Goal: Communication & Community: Ask a question

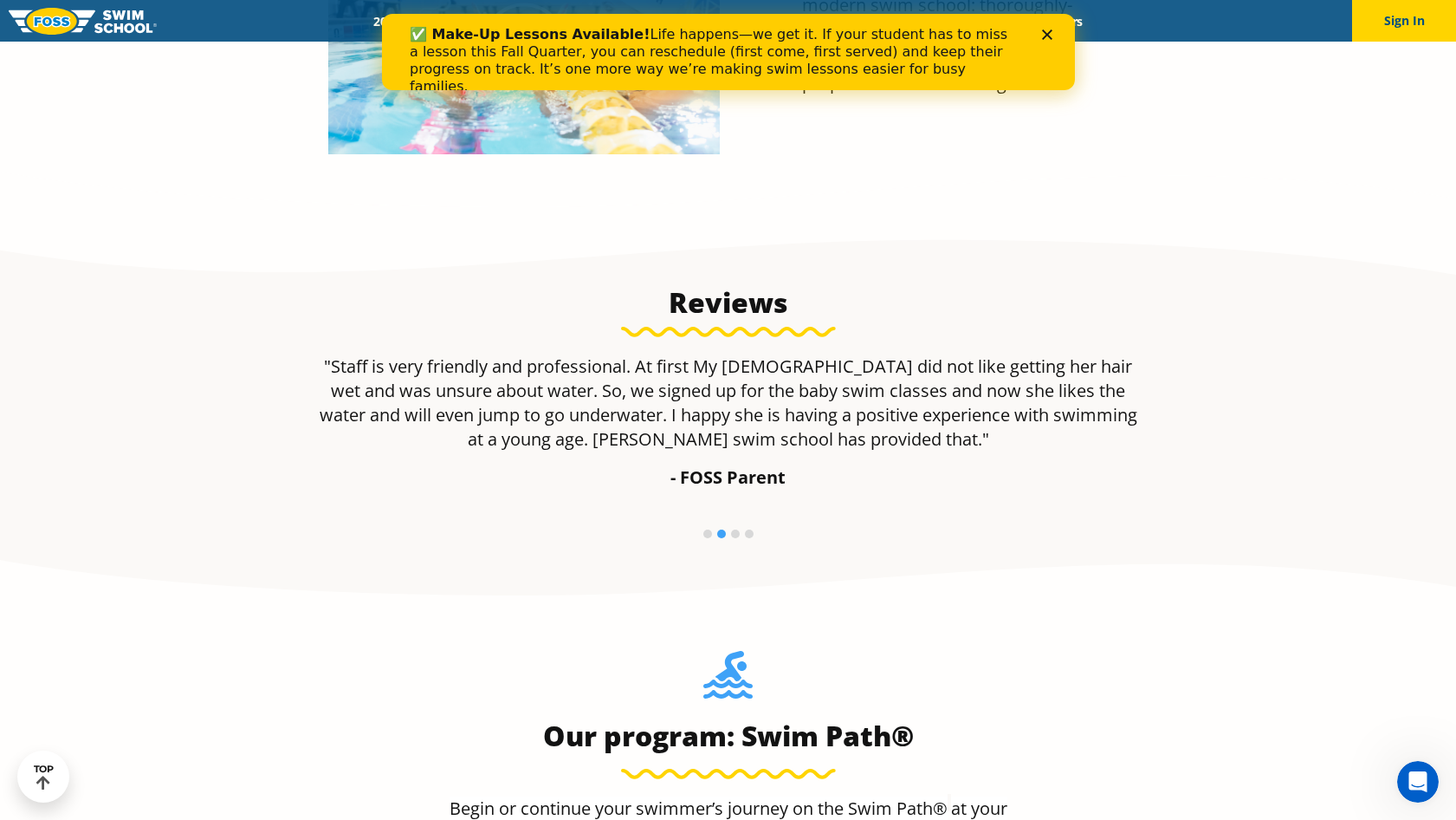
scroll to position [1124, 0]
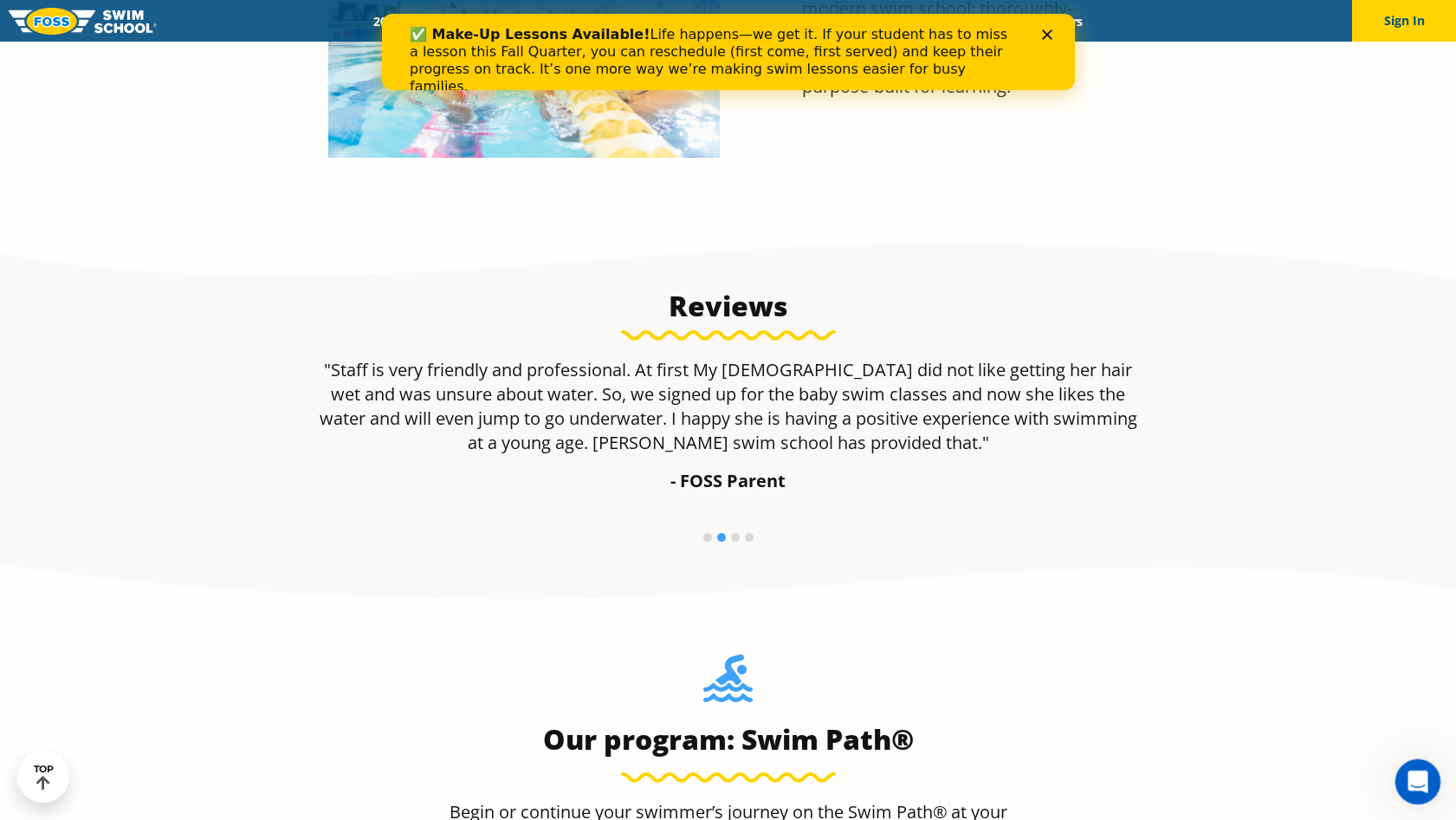
click at [1413, 769] on icon "Open Intercom Messenger" at bounding box center [1415, 779] width 29 height 29
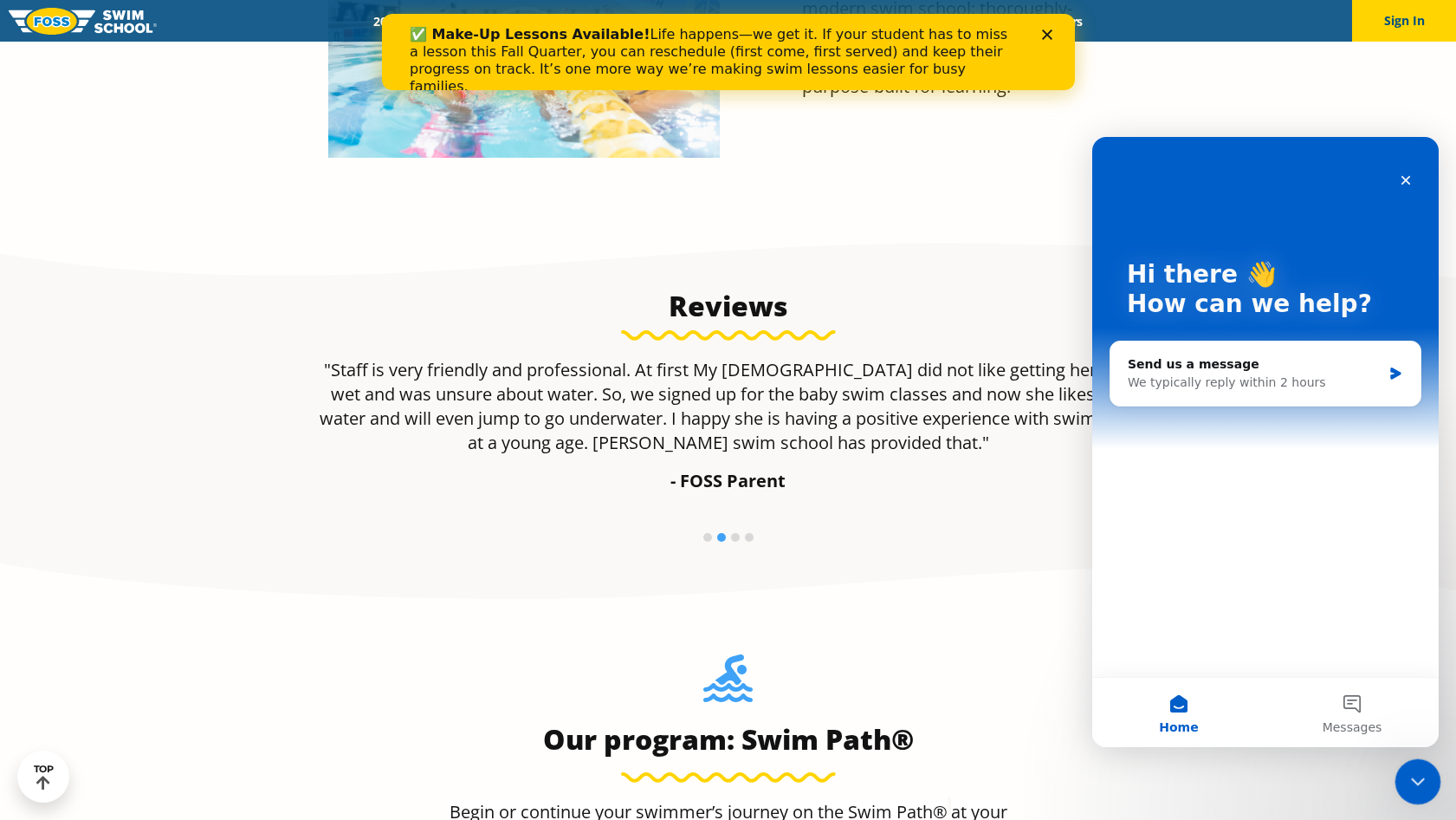
scroll to position [0, 0]
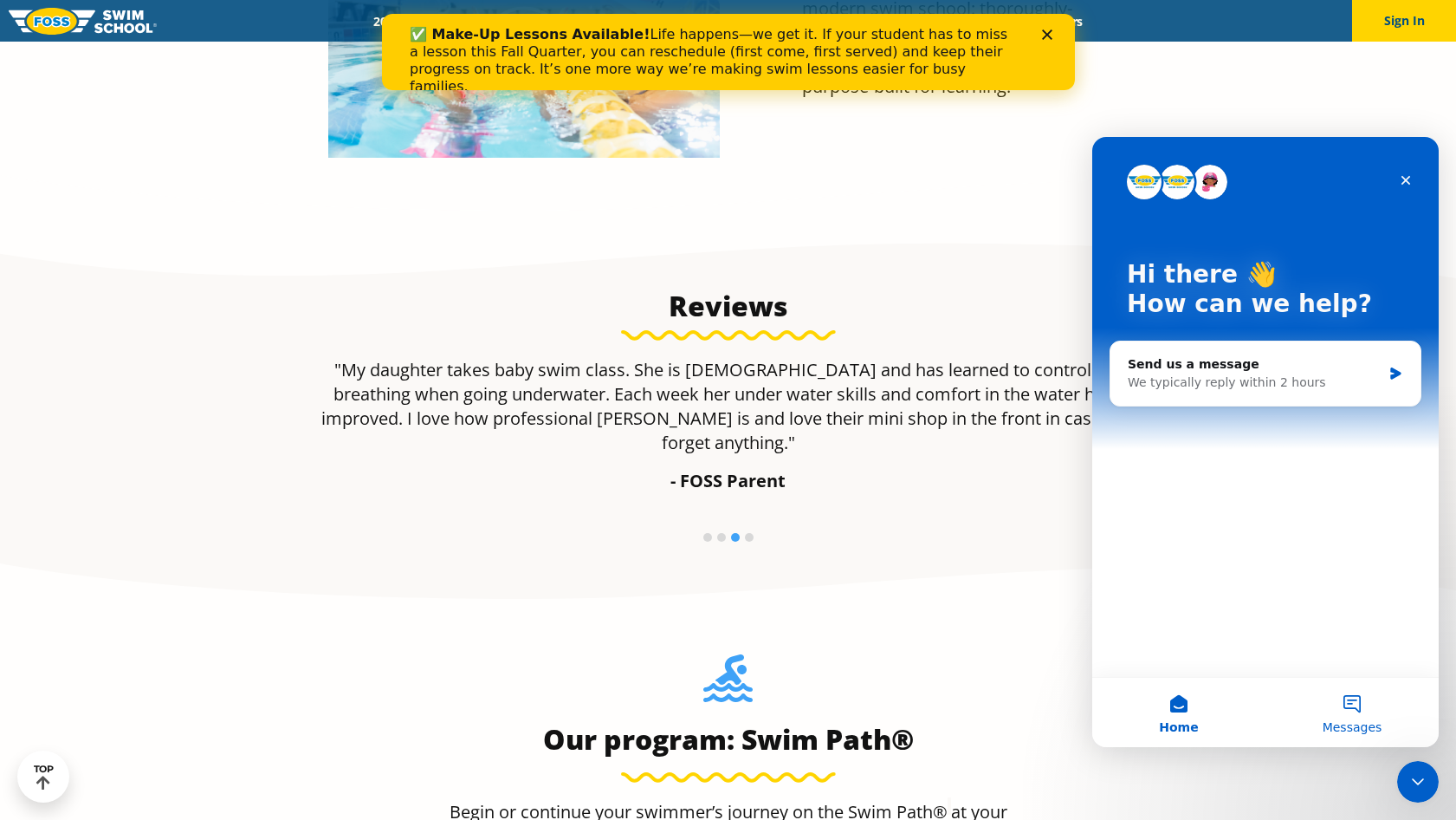
click at [1345, 706] on button "Messages" at bounding box center [1352, 712] width 173 height 69
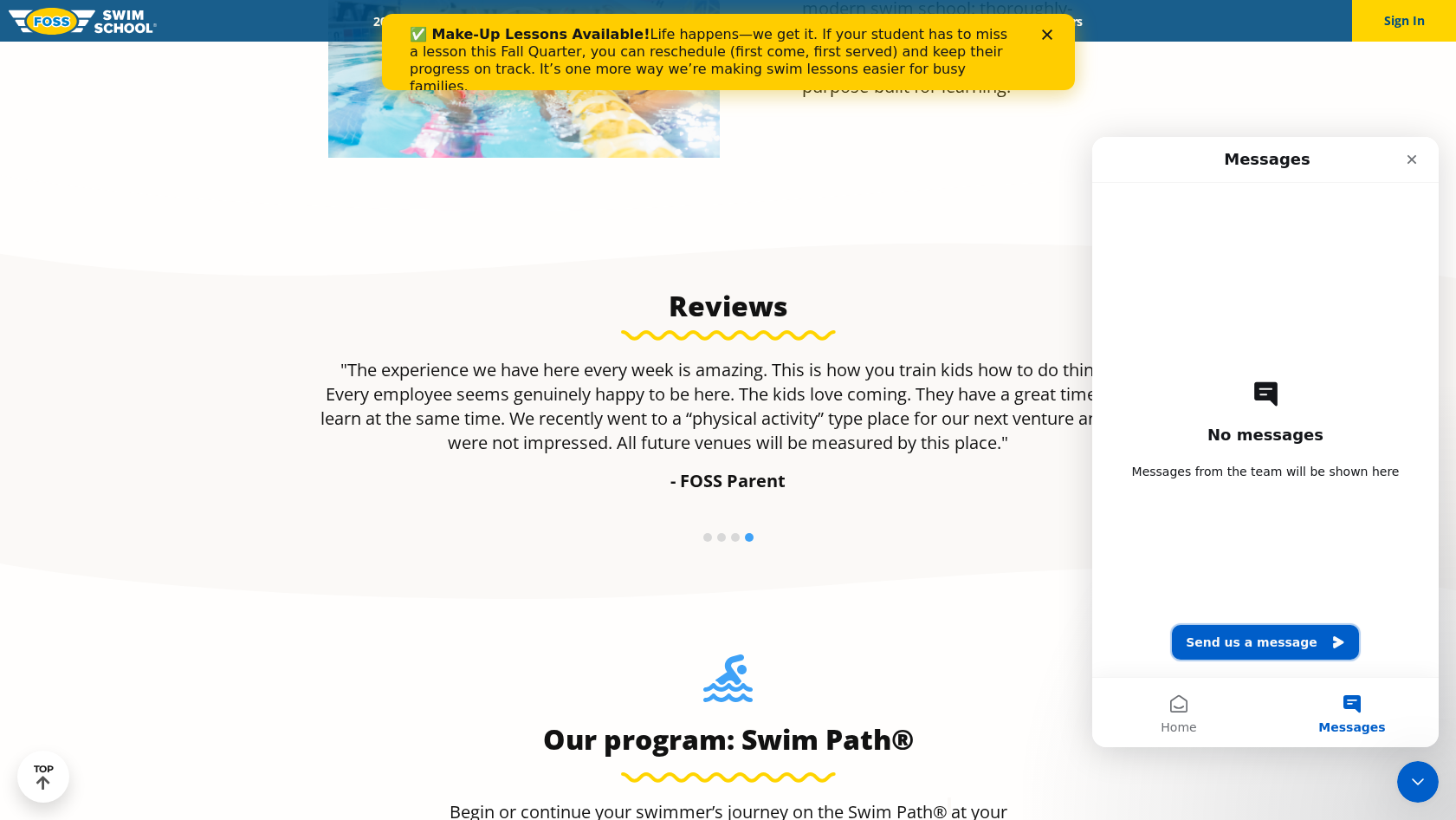
click at [1260, 642] on button "Send us a message" at bounding box center [1265, 642] width 187 height 34
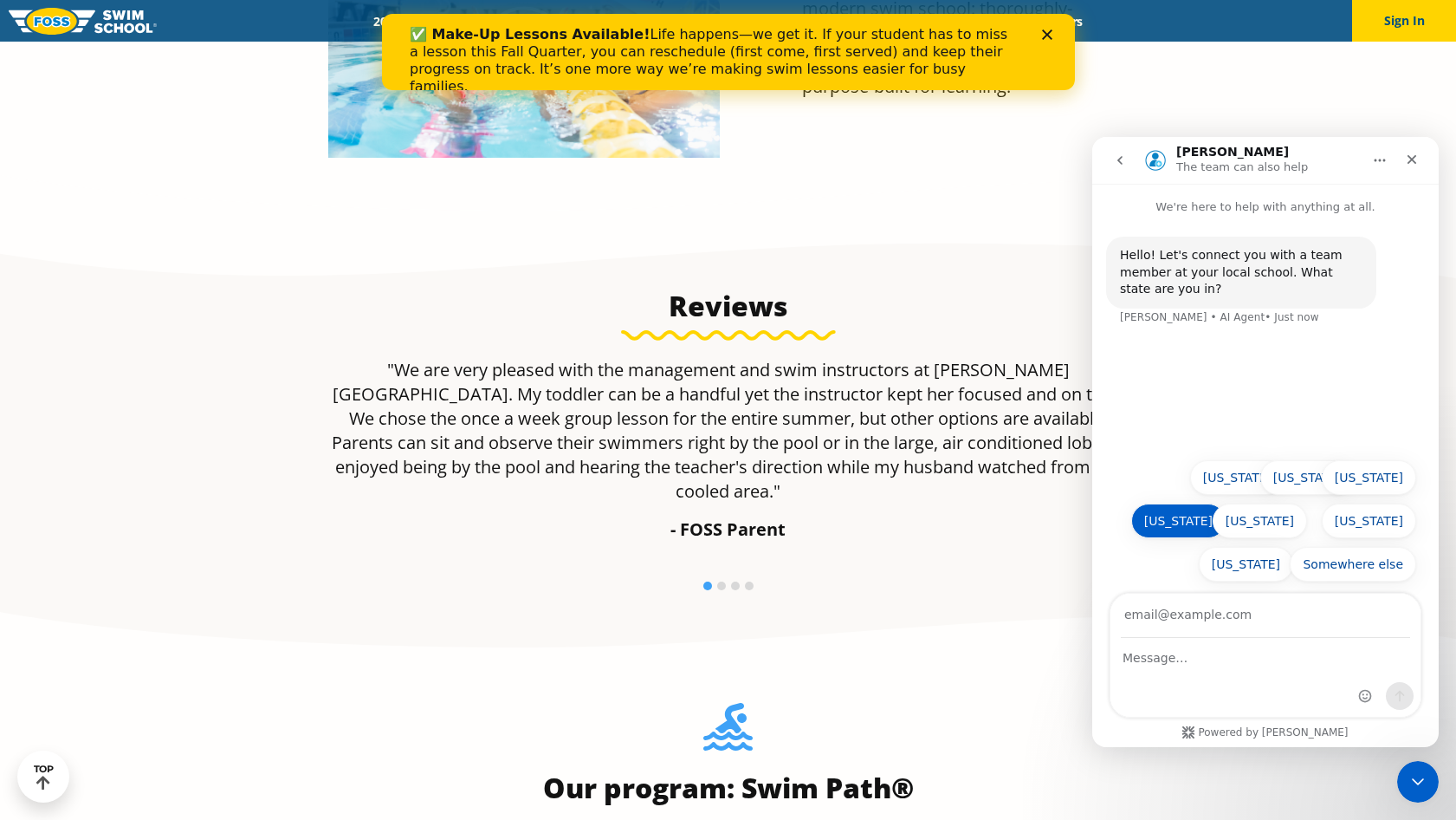
click at [1191, 521] on button "[US_STATE]" at bounding box center [1178, 520] width 95 height 34
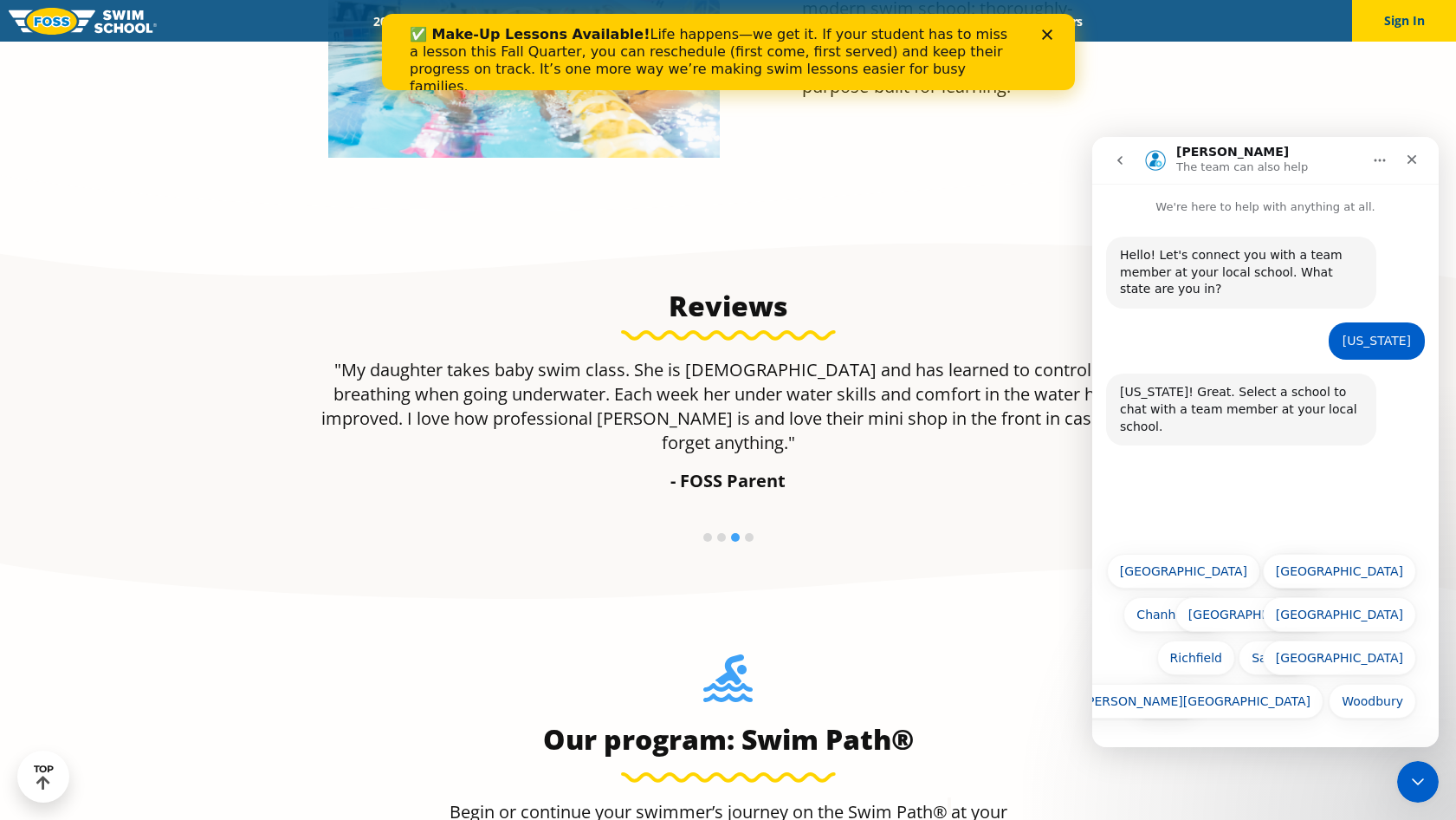
click at [1162, 692] on button "St. Paul" at bounding box center [1165, 701] width 71 height 34
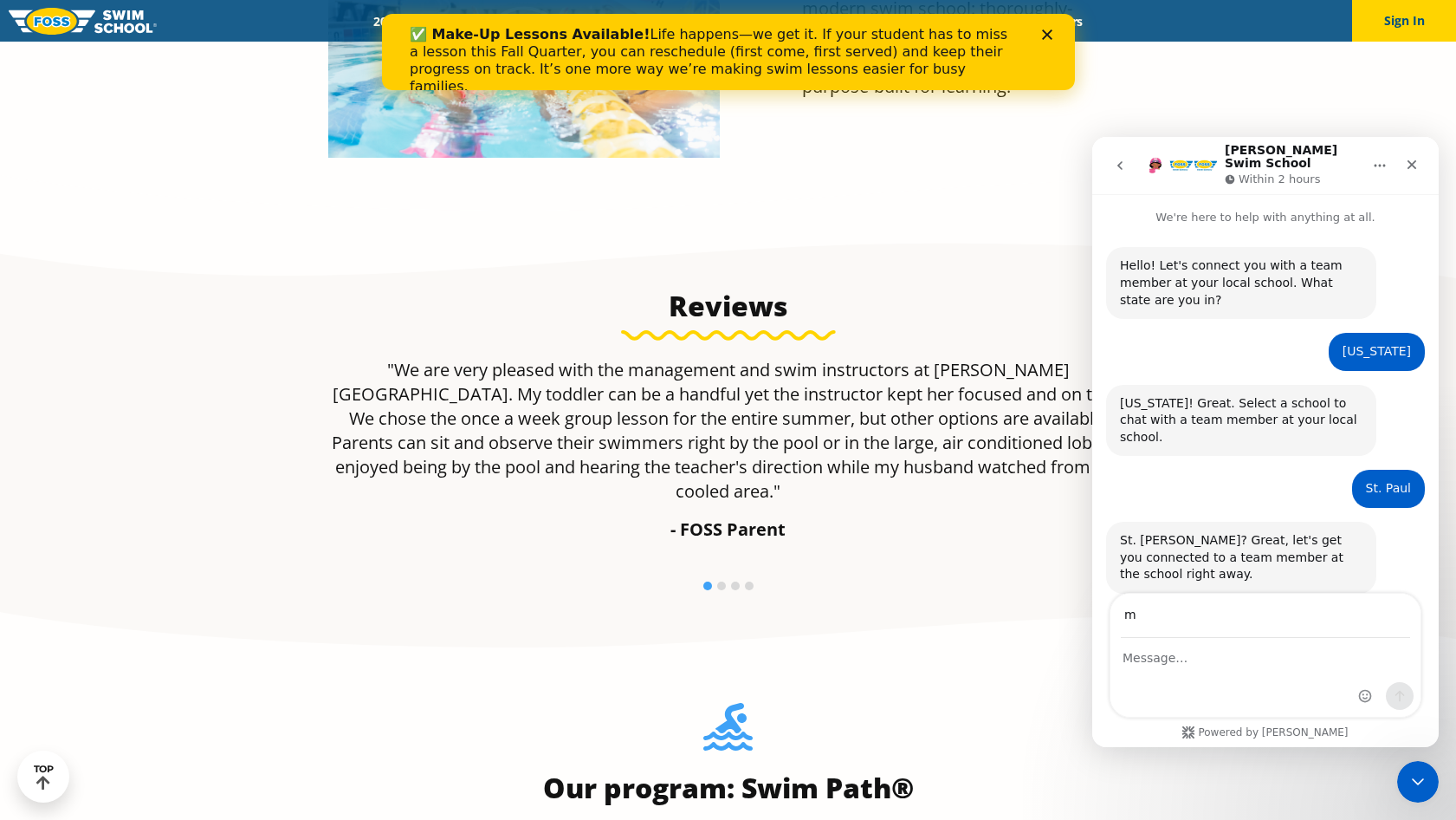
type input "[EMAIL_ADDRESS][DOMAIN_NAME]"
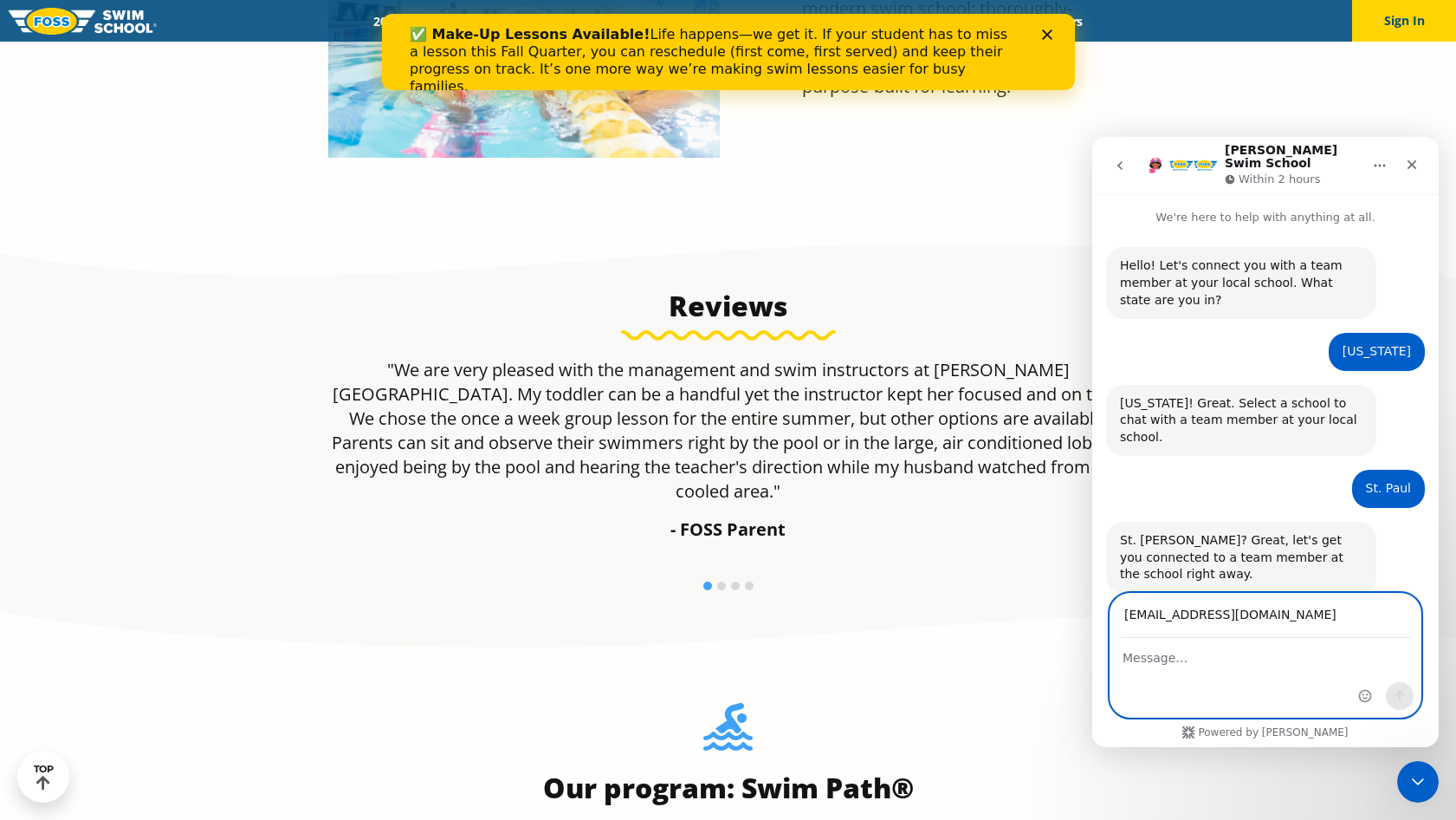
click at [1164, 655] on textarea "Message…" at bounding box center [1265, 653] width 310 height 30
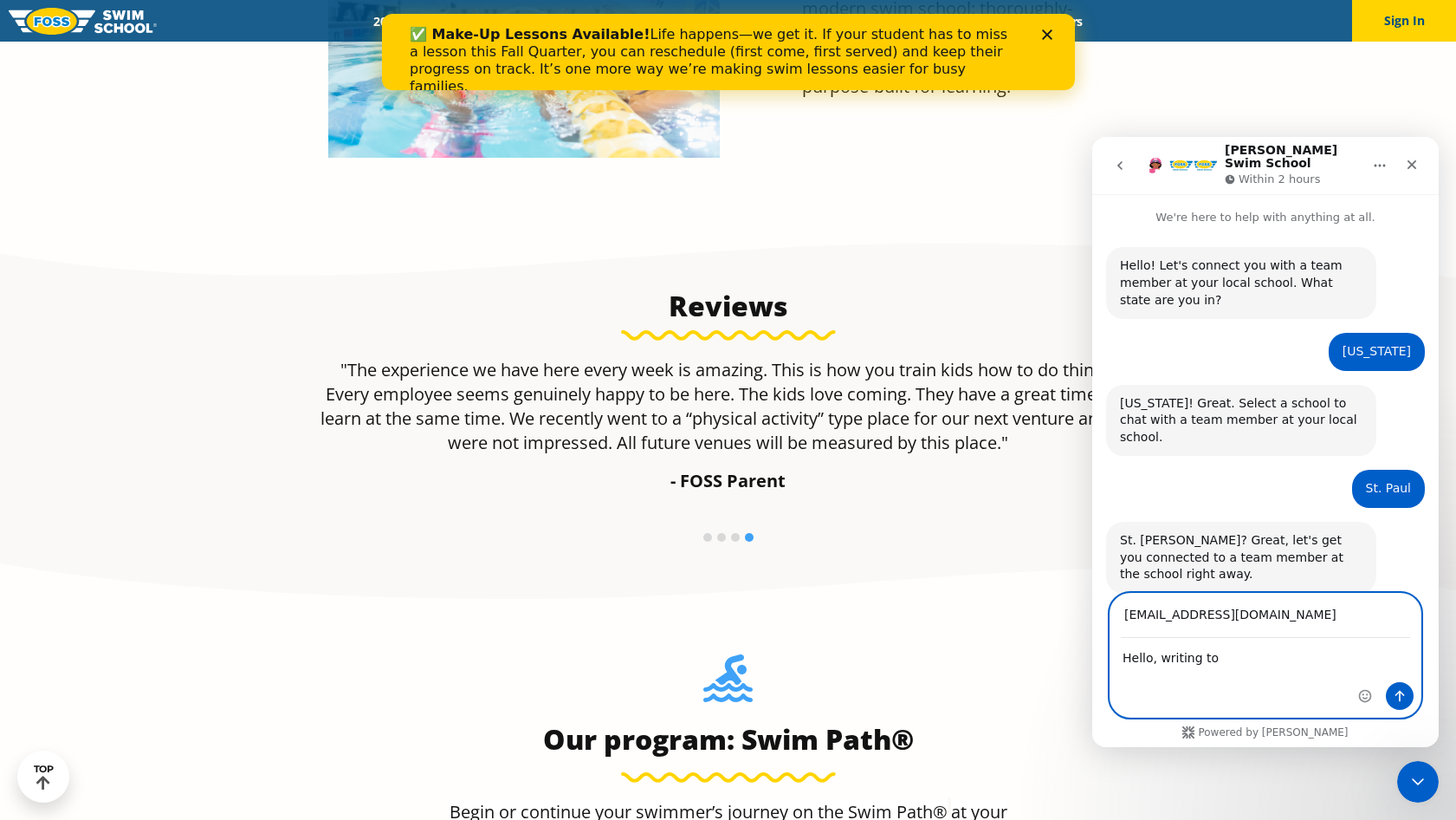
click at [1224, 662] on textarea "Hello, writing to" at bounding box center [1265, 653] width 310 height 30
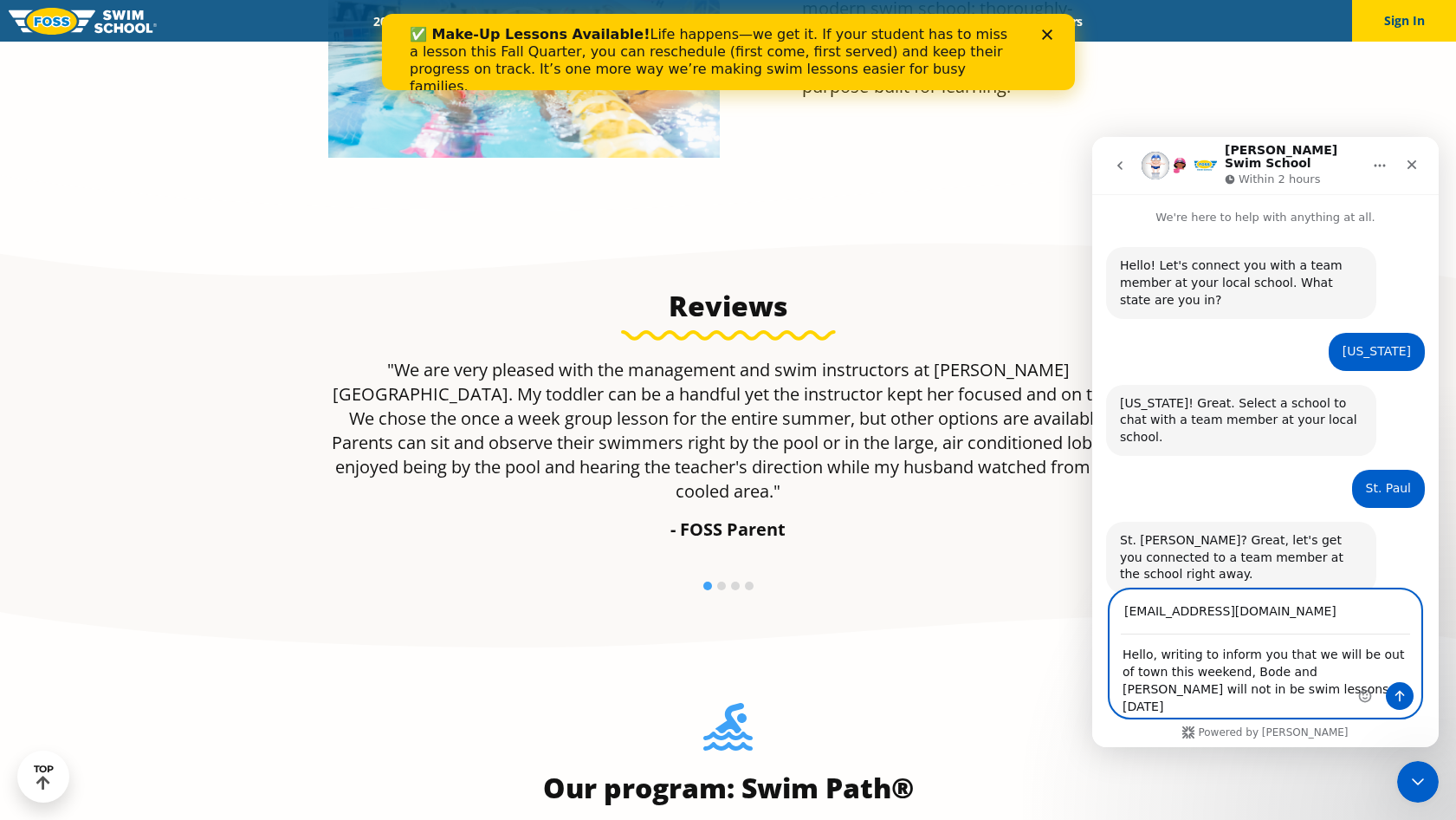
click at [1280, 698] on textarea "Hello, writing to inform you that we will be out of town this weekend, Bode and…" at bounding box center [1265, 675] width 310 height 82
type textarea "Hello, writing to inform you that we will be out of town this weekend, Bode and…"
click at [1404, 691] on icon "Send a message…" at bounding box center [1399, 696] width 14 height 14
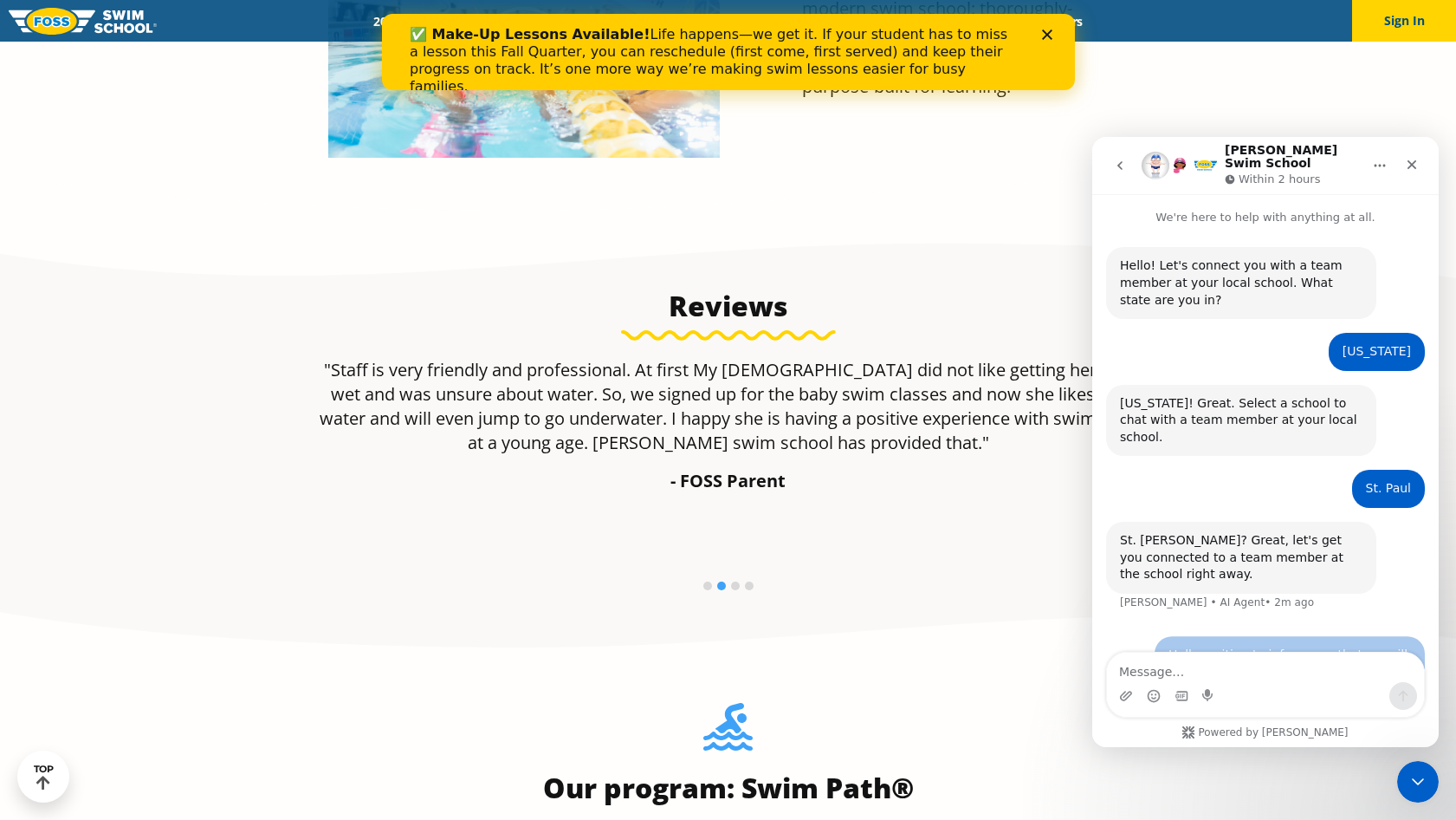
scroll to position [18, 0]
